Goal: Transaction & Acquisition: Subscribe to service/newsletter

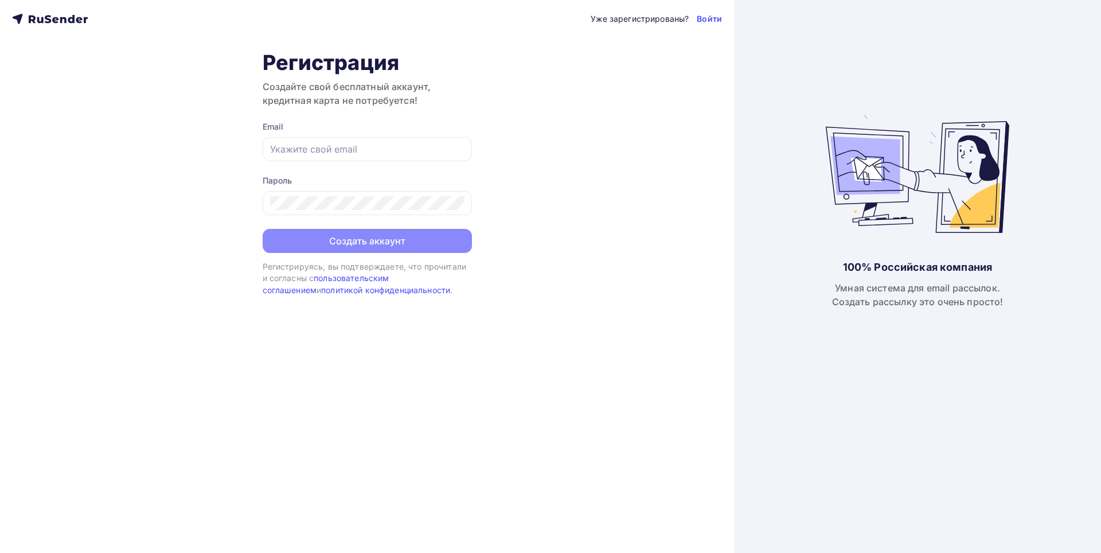
click at [339, 163] on form "Email [GEOGRAPHIC_DATA] Создать аккаунт" at bounding box center [367, 187] width 209 height 132
click at [344, 157] on div at bounding box center [367, 149] width 209 height 24
click at [400, 131] on div "Email" at bounding box center [367, 141] width 209 height 40
type input "[EMAIL_ADDRESS][DOMAIN_NAME]"
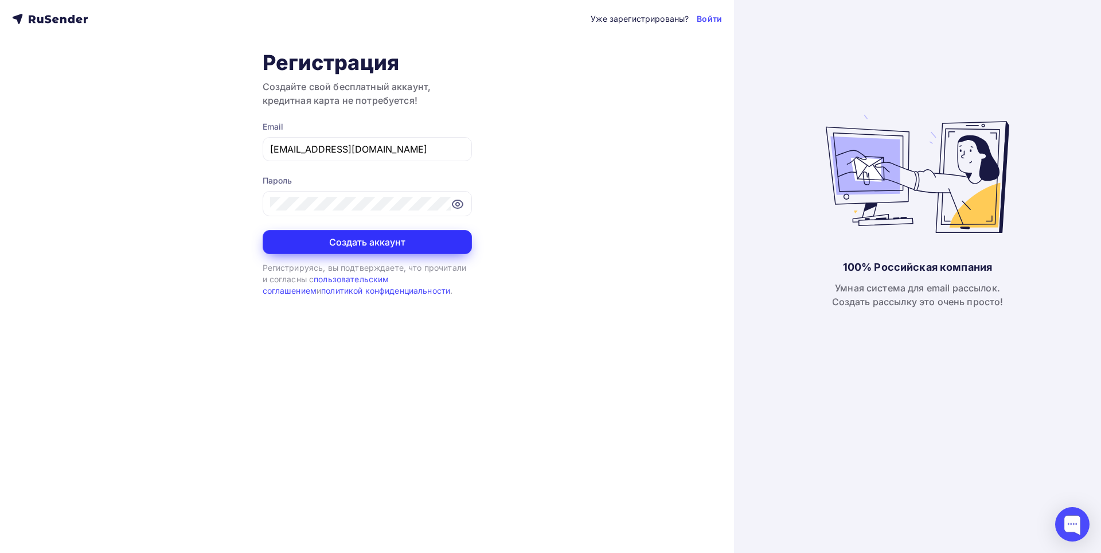
click at [377, 245] on button "Создать аккаунт" at bounding box center [367, 242] width 209 height 24
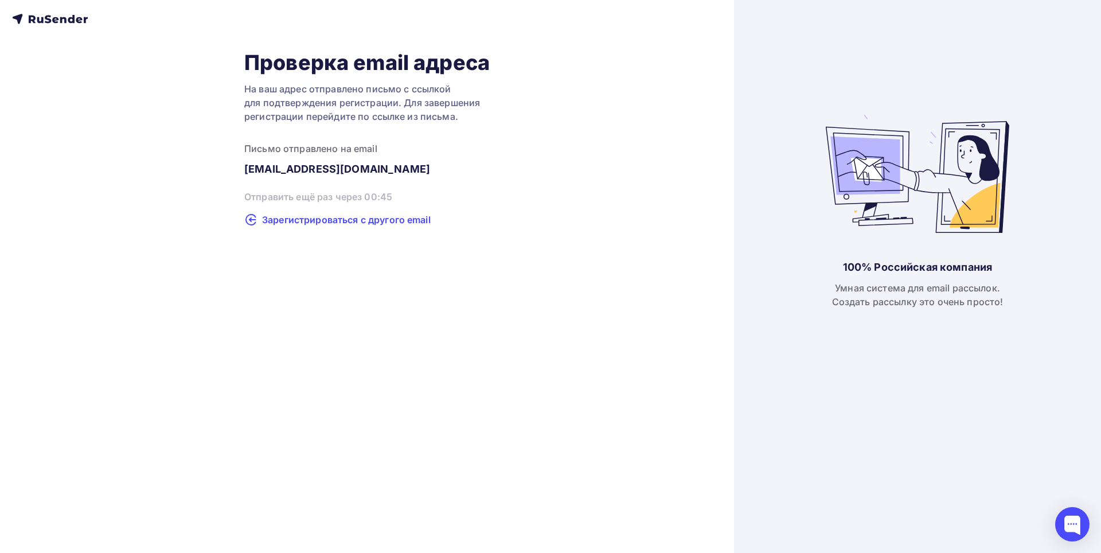
click at [318, 220] on span "Зарегистрироваться с другого email" at bounding box center [346, 220] width 169 height 14
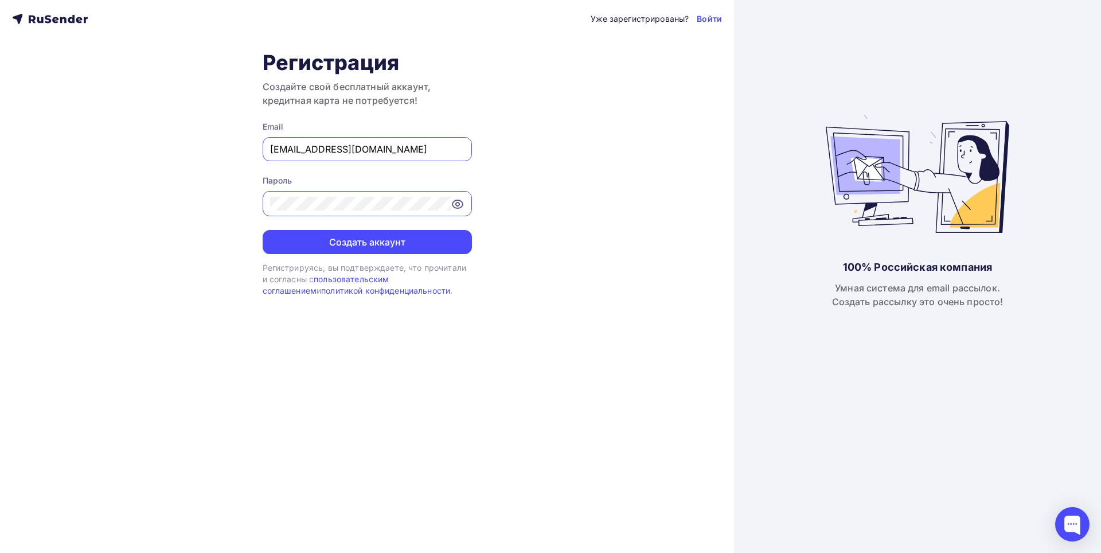
click at [323, 151] on input "[EMAIL_ADDRESS][DOMAIN_NAME]" at bounding box center [367, 149] width 194 height 14
type input "[EMAIL_ADDRESS][DOMAIN_NAME]"
click at [350, 239] on button "Создать аккаунт" at bounding box center [367, 242] width 209 height 24
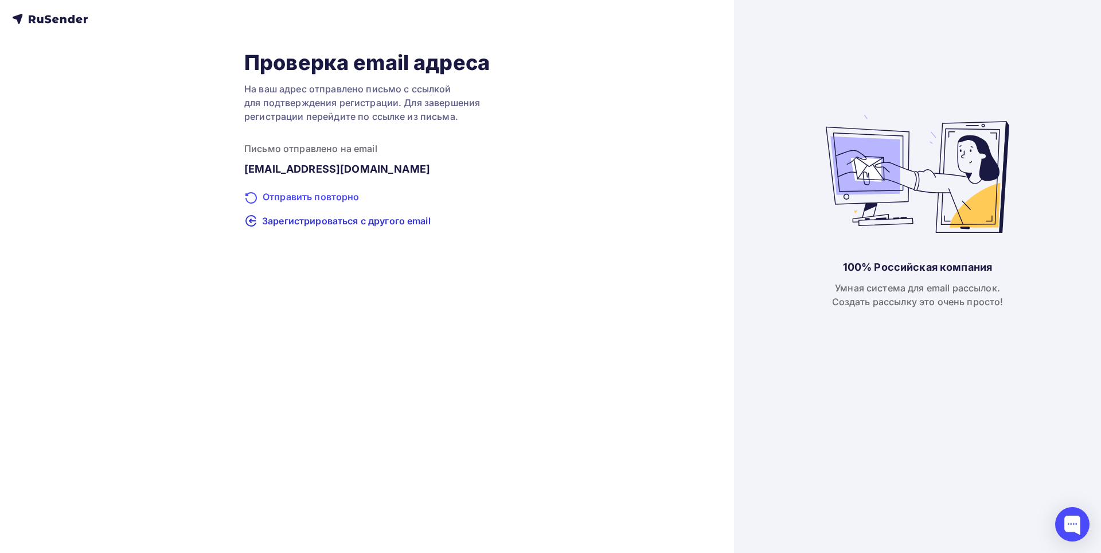
click at [320, 198] on div "Отправить повторно" at bounding box center [366, 197] width 245 height 15
